Goal: Find contact information: Find contact information

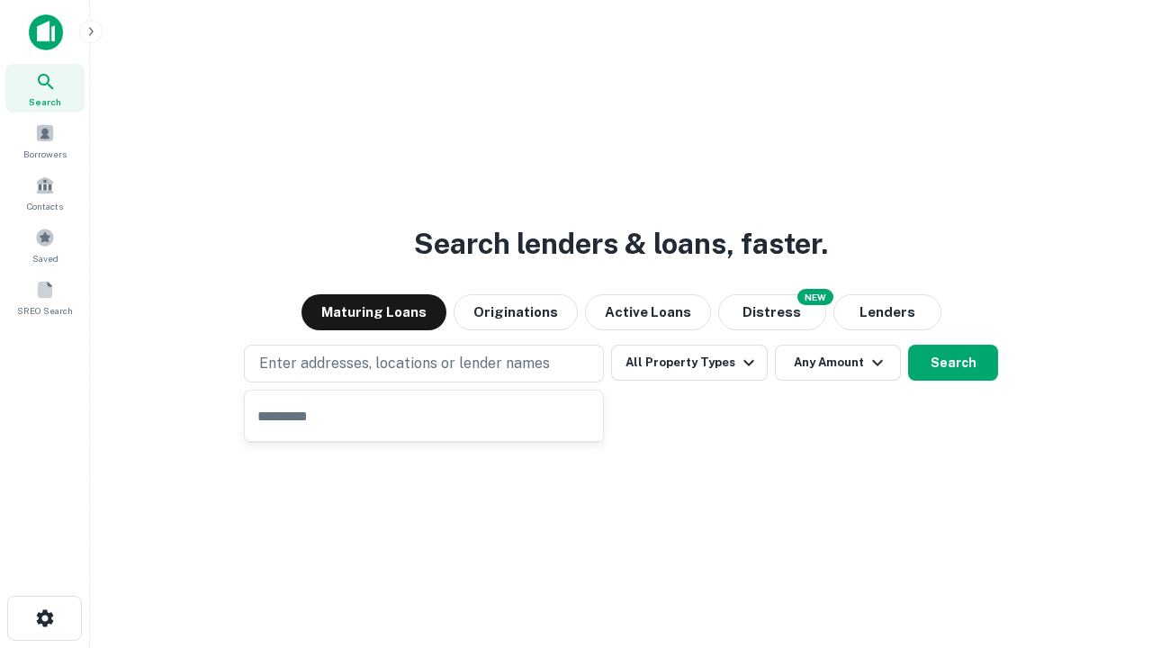
type input "**********"
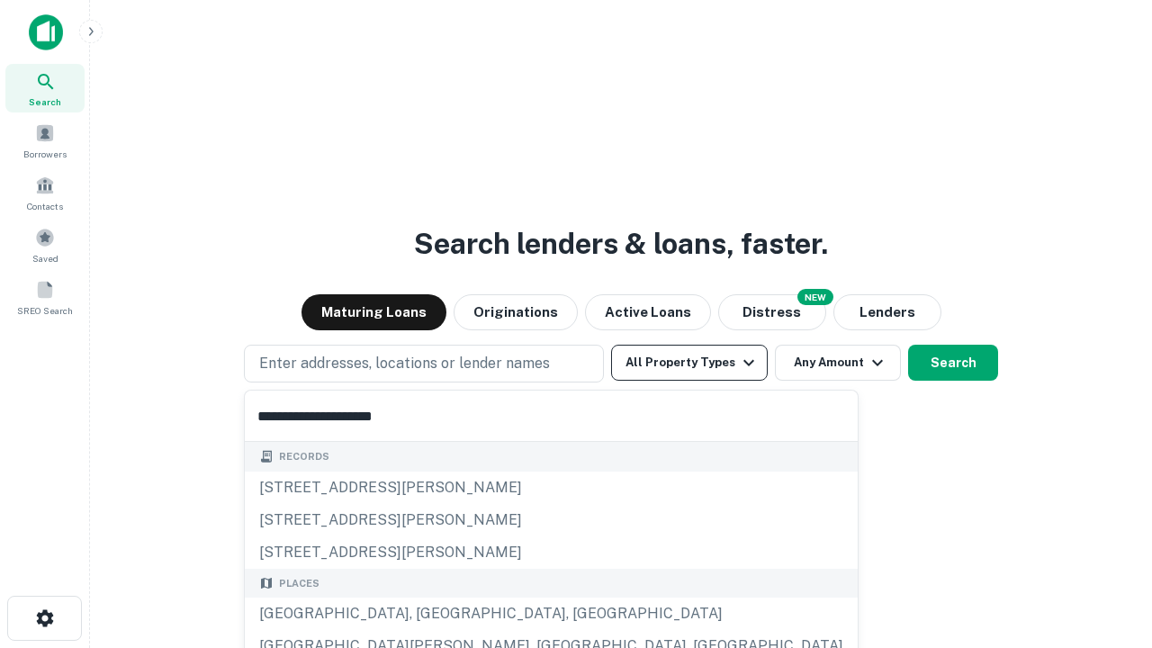
click at [689, 363] on button "All Property Types" at bounding box center [689, 363] width 157 height 36
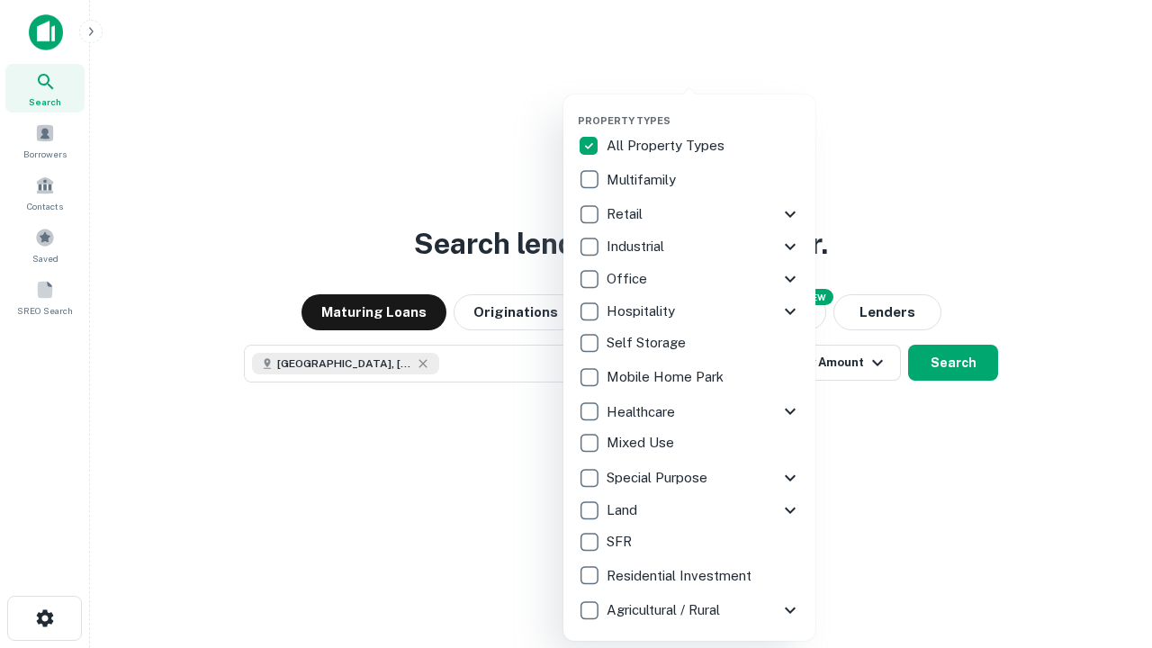
click at [704, 109] on button "button" at bounding box center [704, 109] width 252 height 1
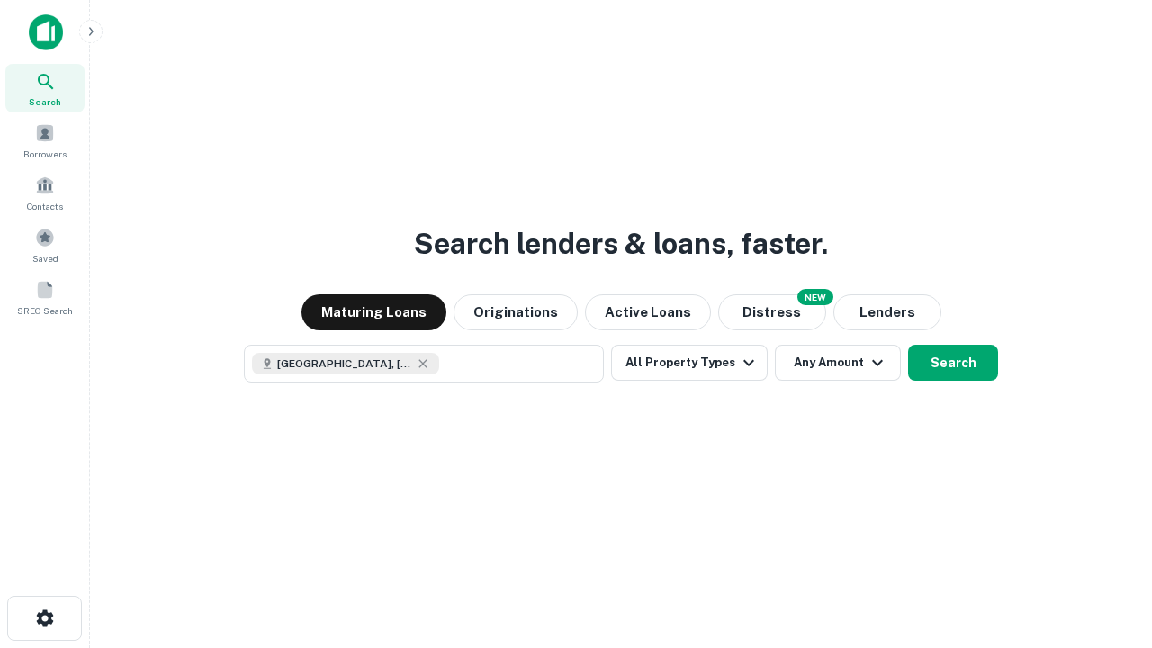
scroll to position [29, 0]
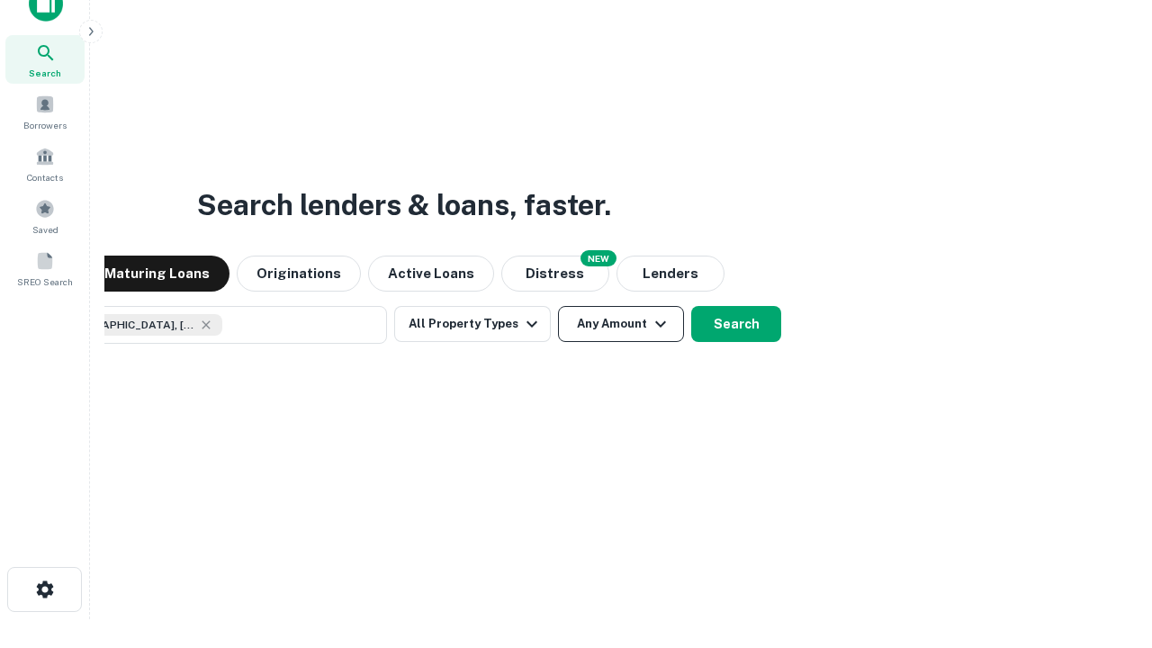
click at [558, 306] on button "Any Amount" at bounding box center [621, 324] width 126 height 36
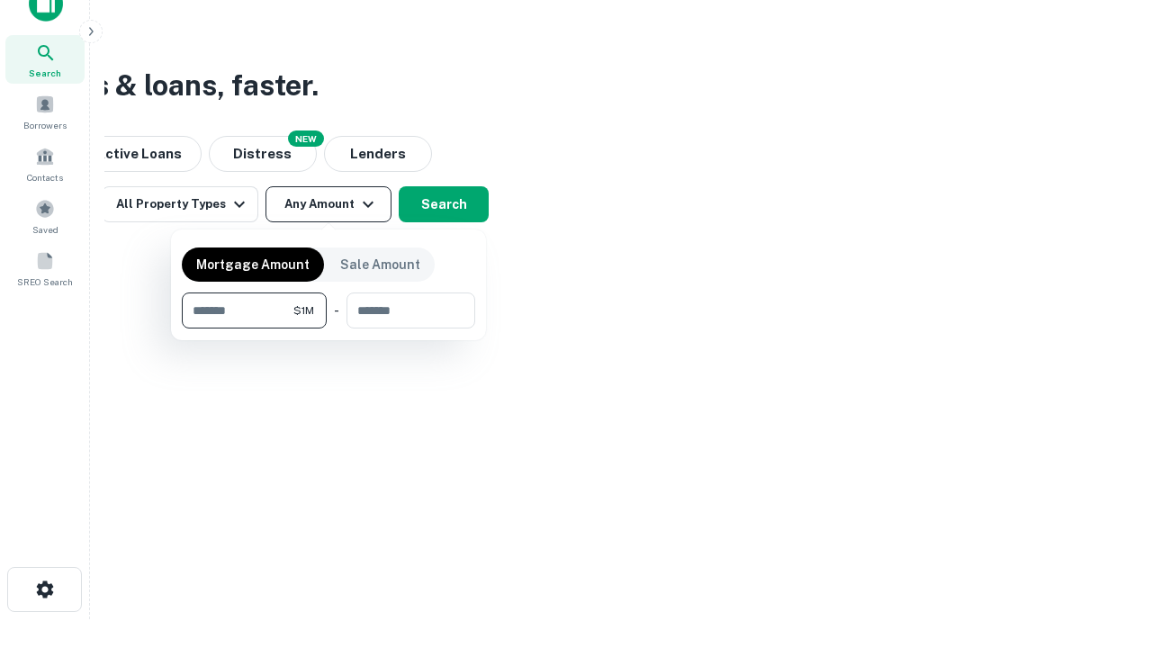
type input "*******"
click at [328, 328] on button "button" at bounding box center [328, 328] width 293 height 1
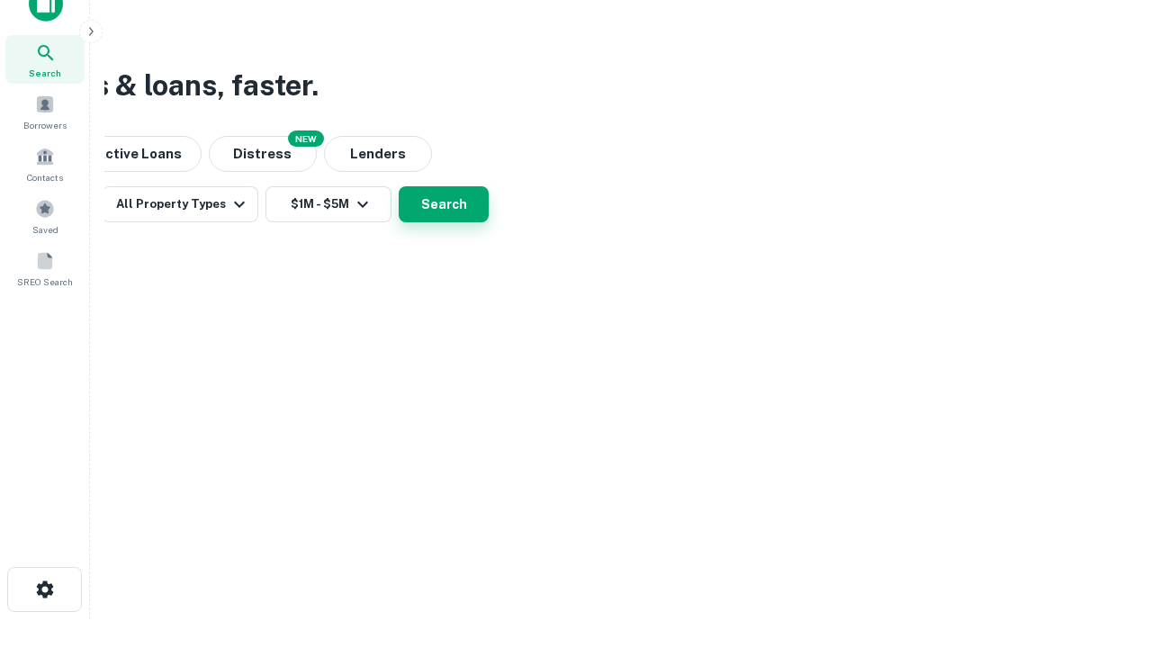
click at [489, 222] on button "Search" at bounding box center [444, 204] width 90 height 36
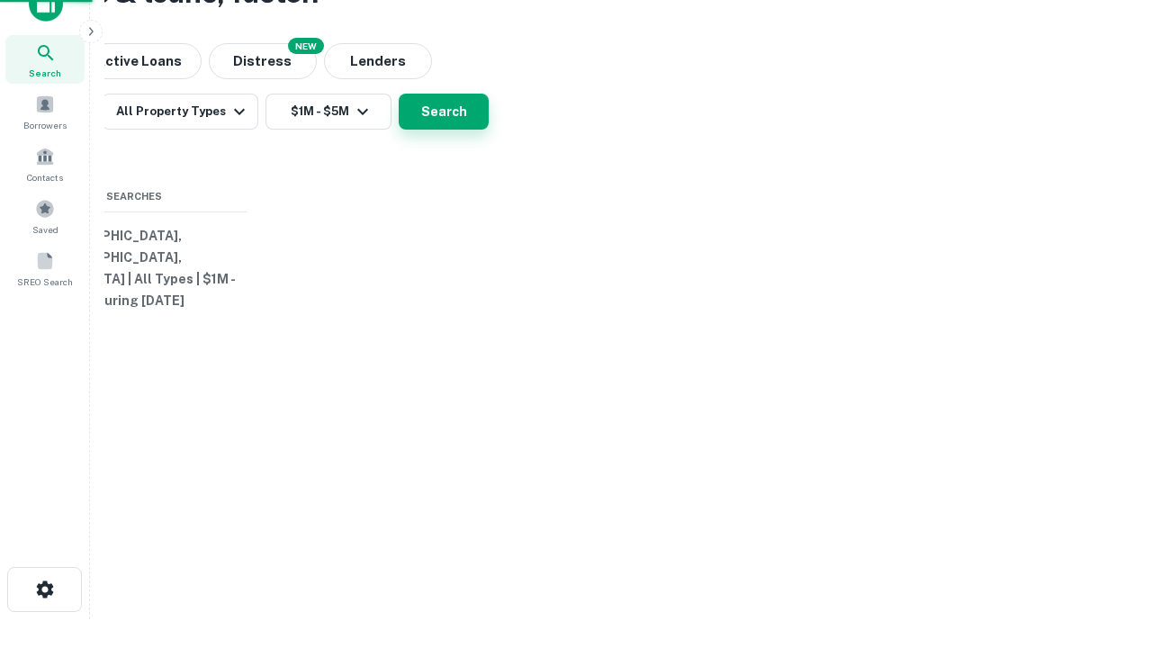
scroll to position [0, 332]
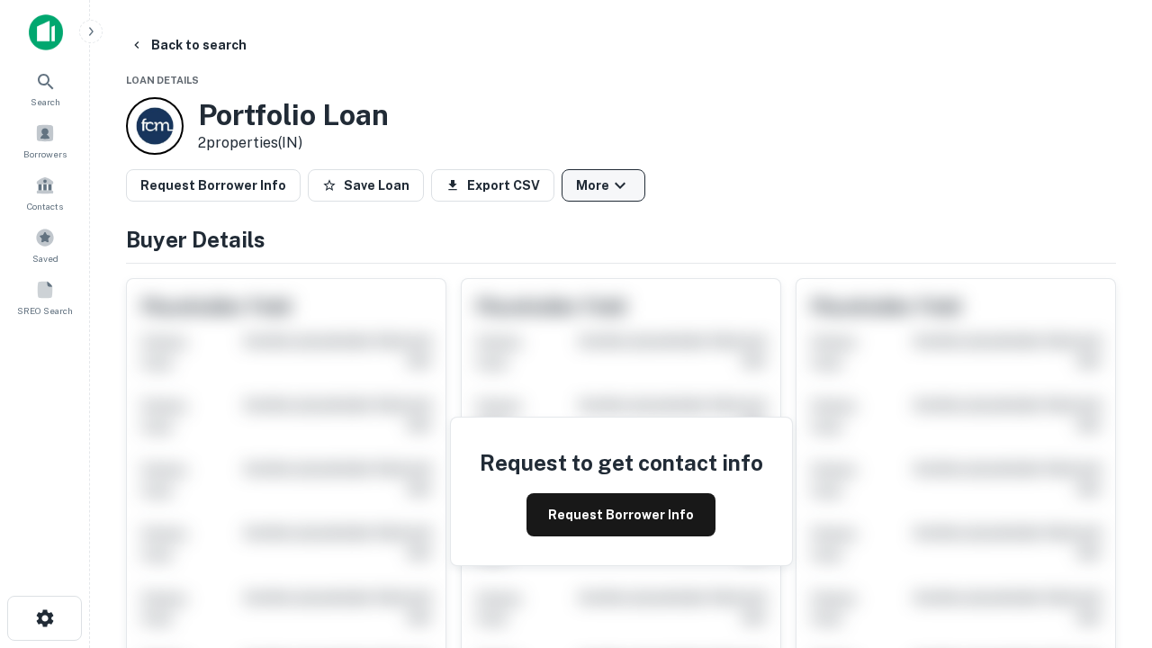
click at [603, 185] on button "More" at bounding box center [604, 185] width 84 height 32
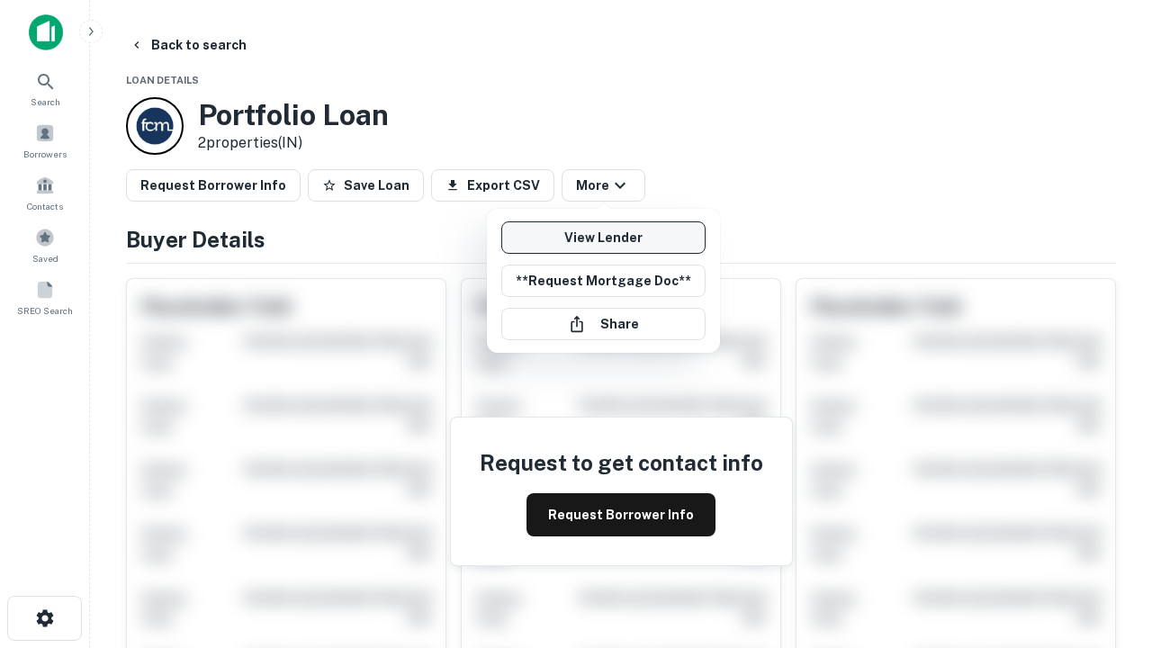
click at [603, 238] on link "View Lender" at bounding box center [603, 237] width 204 height 32
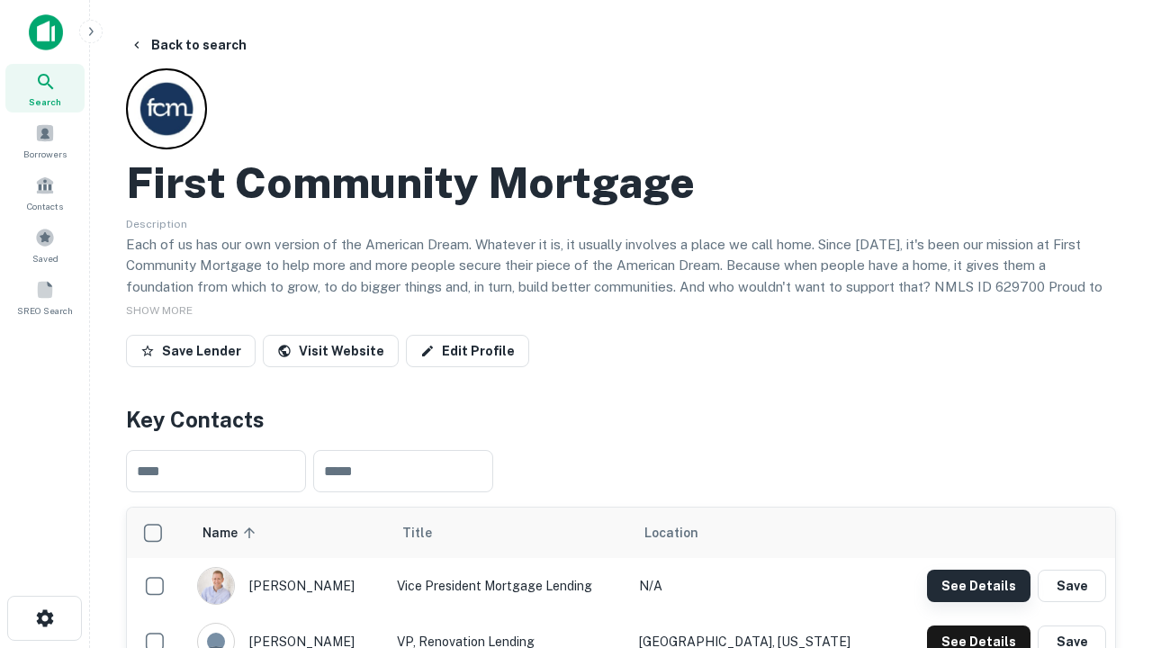
click at [978, 585] on button "See Details" at bounding box center [978, 586] width 103 height 32
click at [44, 618] on icon "button" at bounding box center [45, 618] width 22 height 22
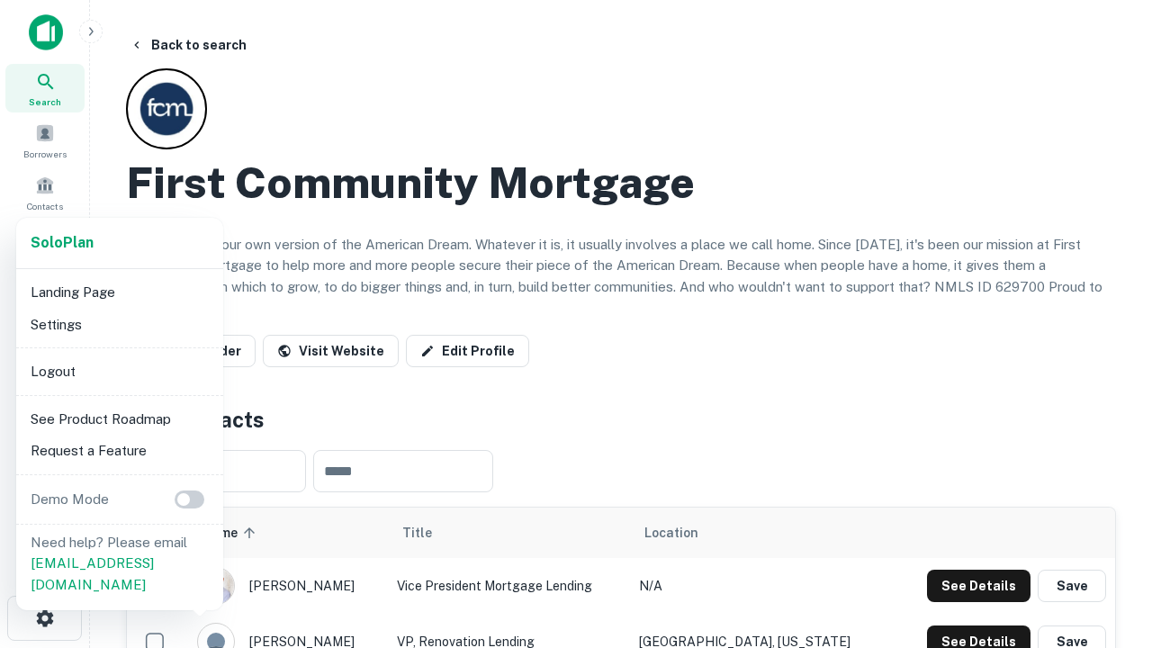
click at [119, 371] on li "Logout" at bounding box center [119, 371] width 193 height 32
